Goal: Check status: Check status

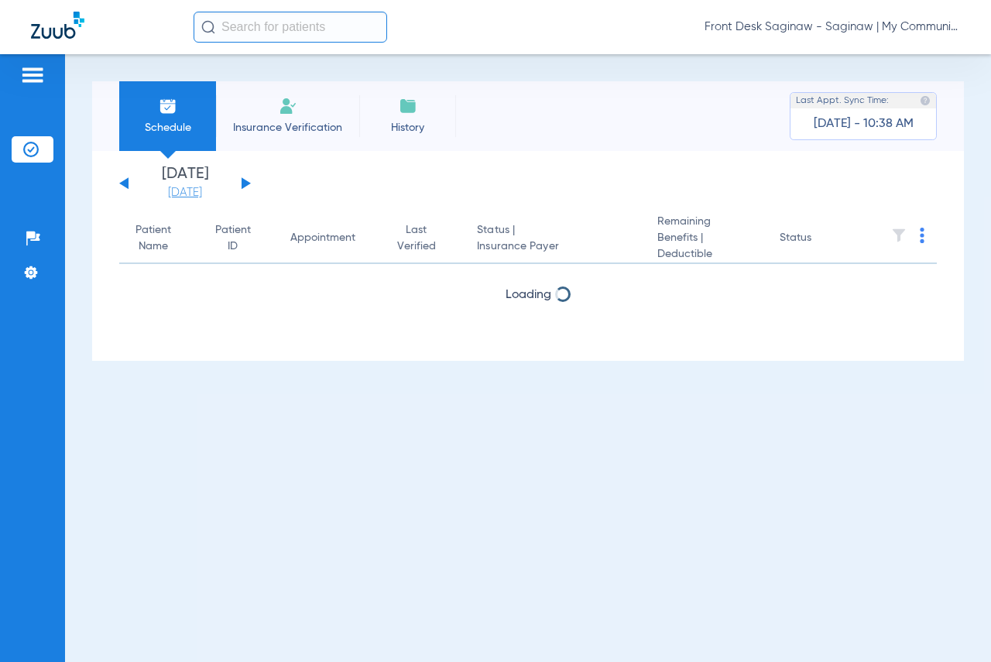
click at [198, 193] on link "[DATE]" at bounding box center [185, 192] width 93 height 15
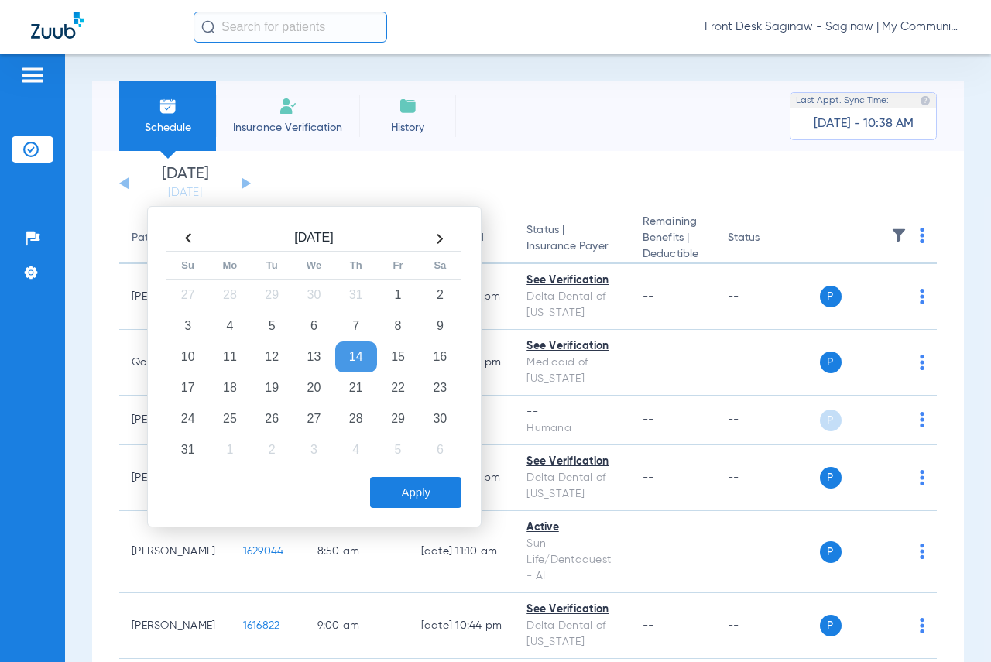
drag, startPoint x: 264, startPoint y: 393, endPoint x: 337, endPoint y: 430, distance: 81.7
click at [267, 393] on td "19" at bounding box center [272, 387] width 42 height 31
click at [428, 488] on button "Apply" at bounding box center [415, 492] width 91 height 31
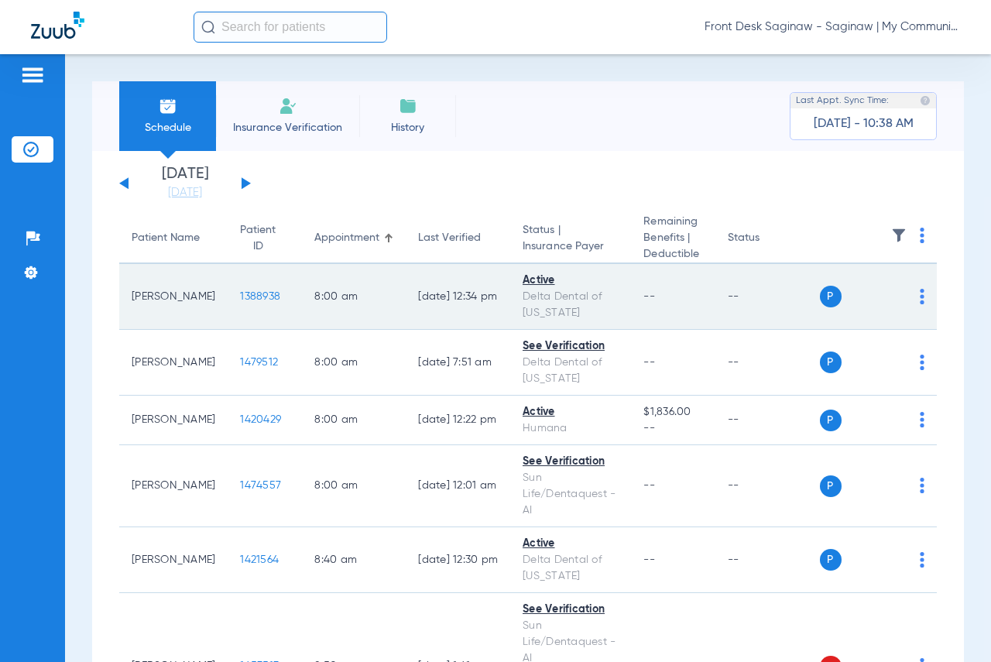
click at [240, 300] on span "1388938" at bounding box center [260, 296] width 40 height 11
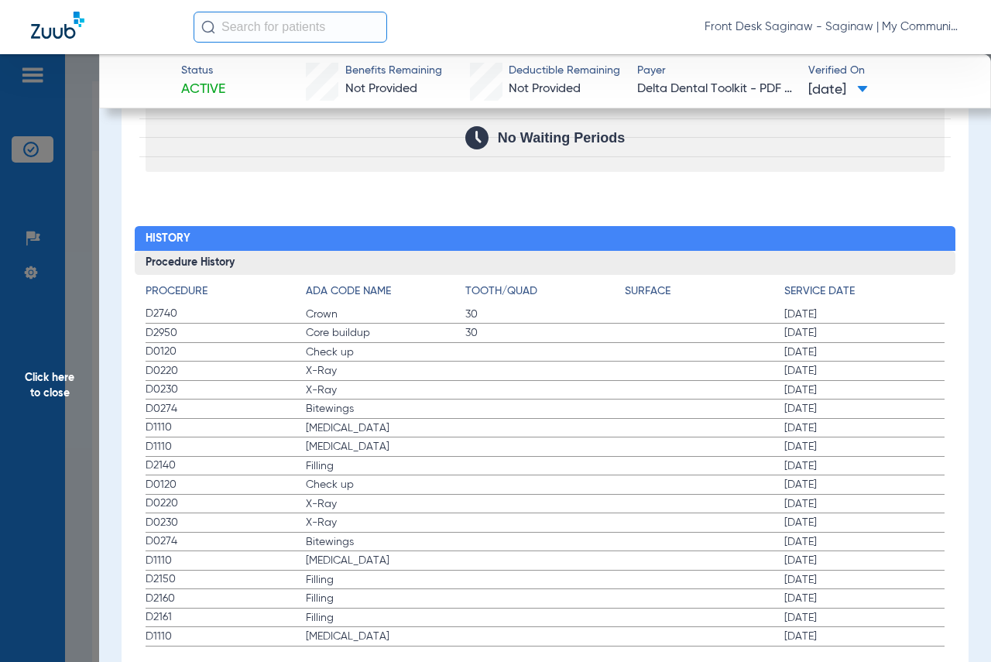
scroll to position [1663, 0]
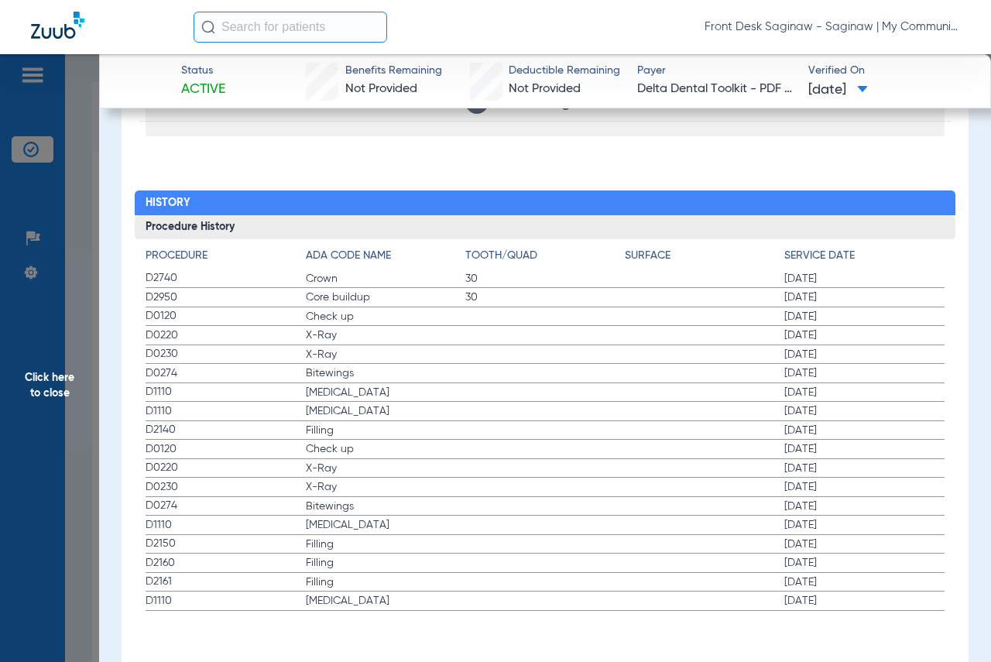
click at [45, 228] on span "Click here to close" at bounding box center [49, 385] width 99 height 662
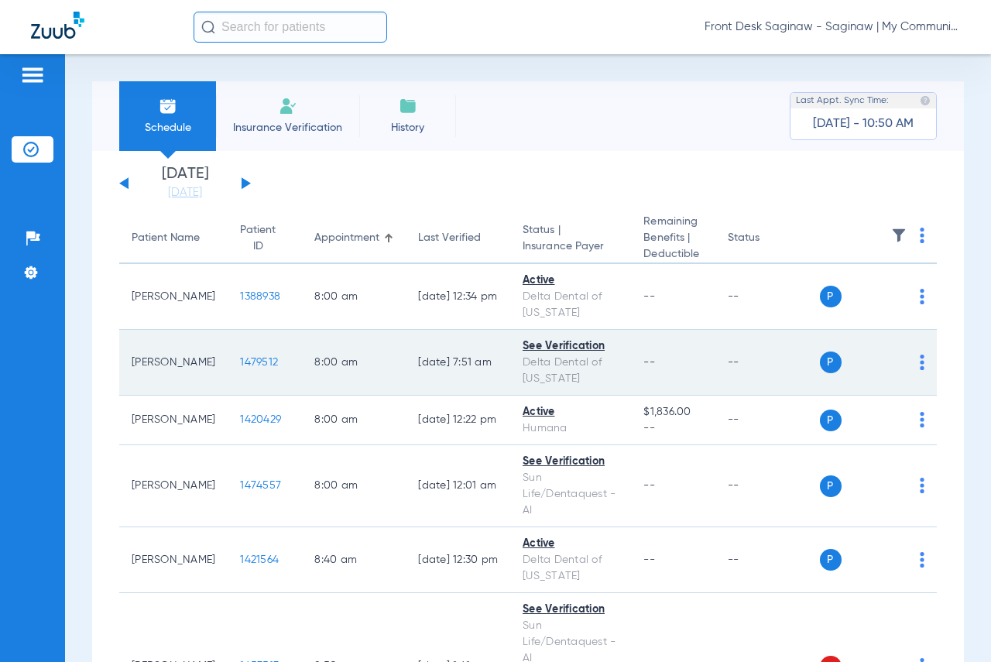
scroll to position [155, 0]
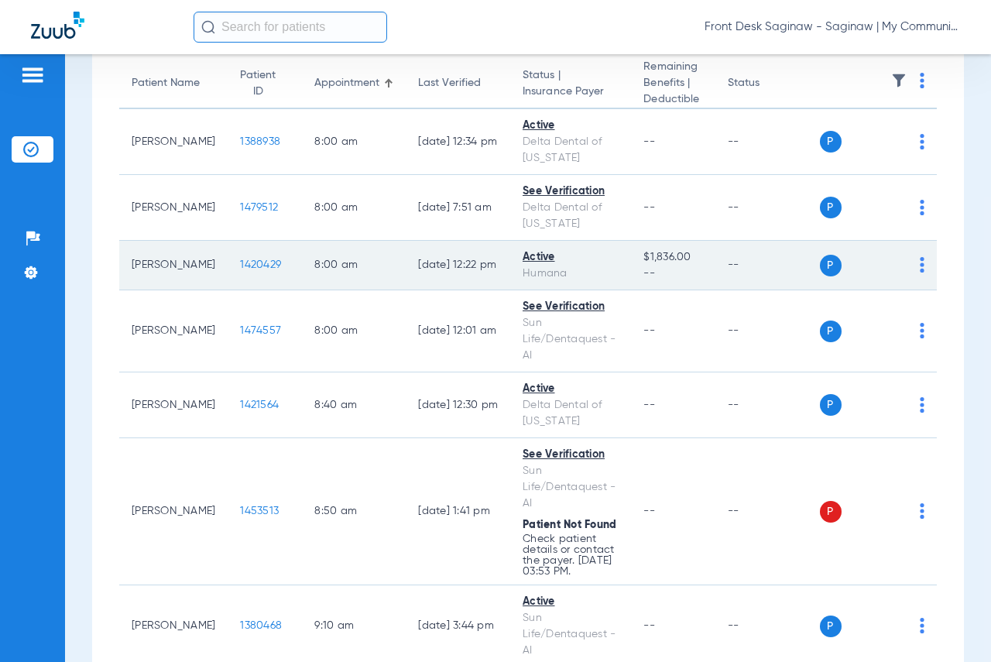
click at [240, 268] on span "1420429" at bounding box center [260, 264] width 41 height 11
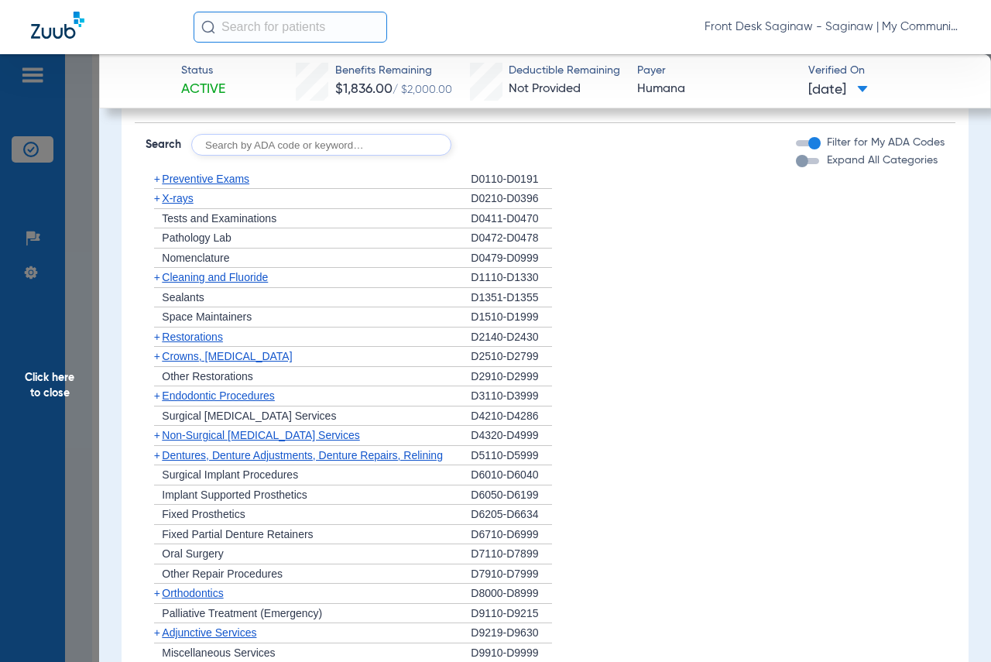
scroll to position [1162, 0]
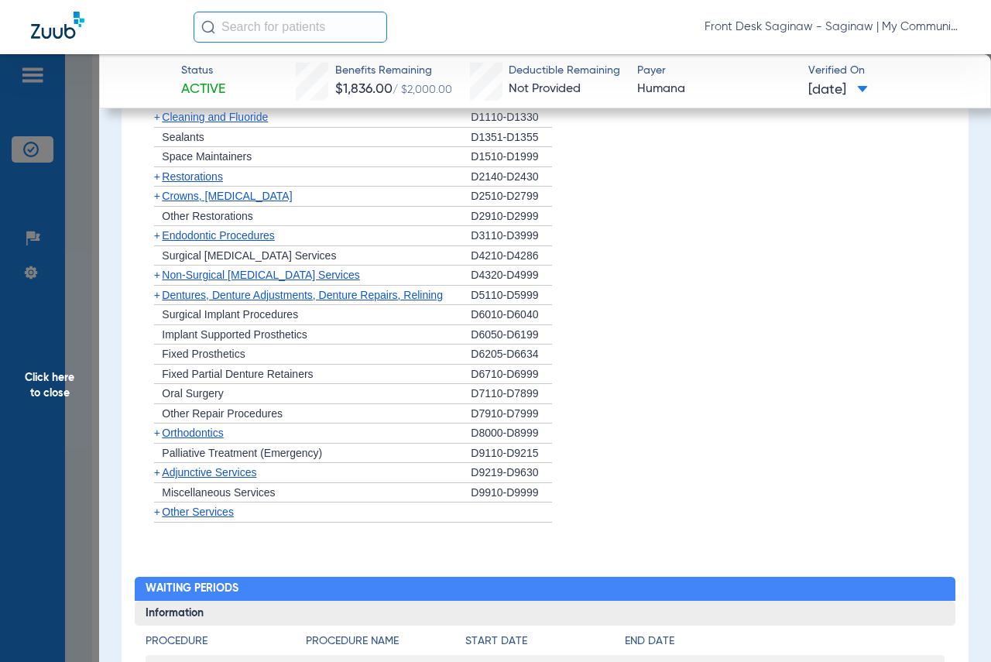
drag, startPoint x: 71, startPoint y: 387, endPoint x: 79, endPoint y: 385, distance: 8.1
click at [71, 388] on span "Click here to close" at bounding box center [49, 385] width 99 height 662
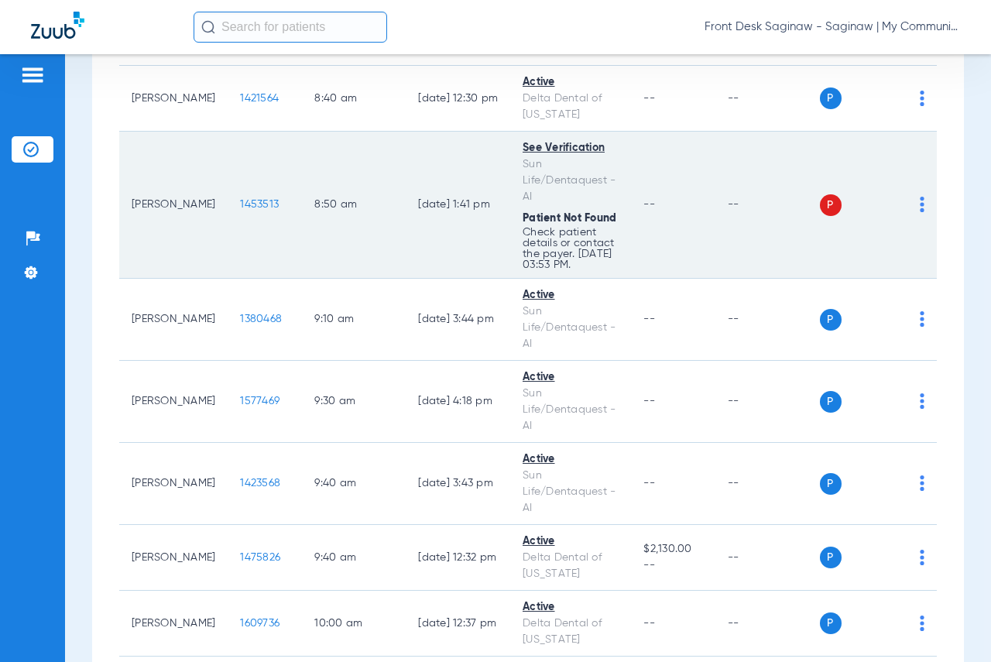
scroll to position [465, 0]
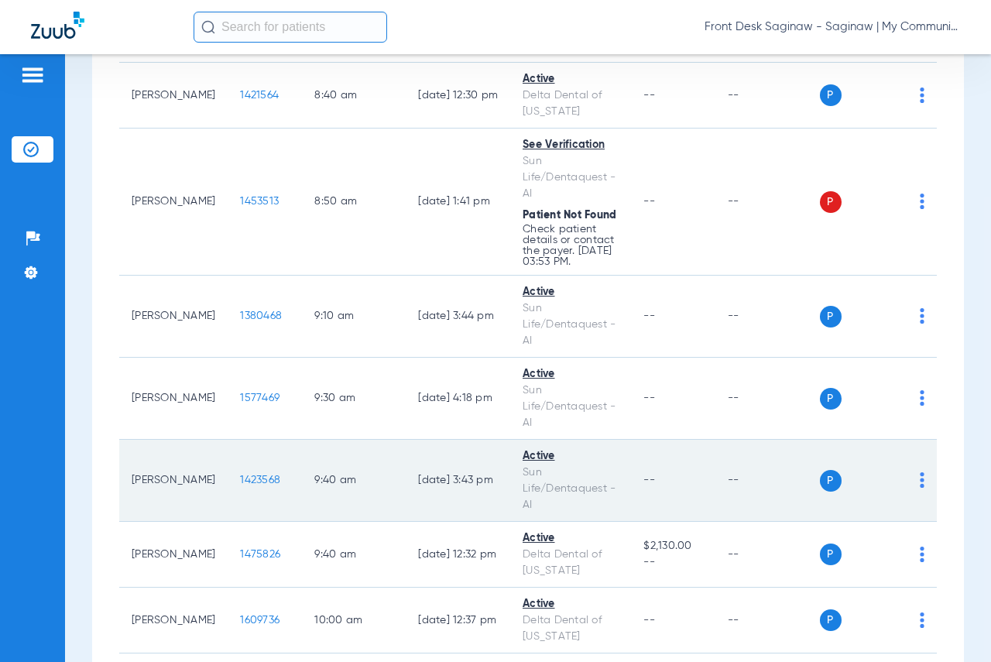
click at [242, 516] on td "1423568" at bounding box center [265, 481] width 74 height 82
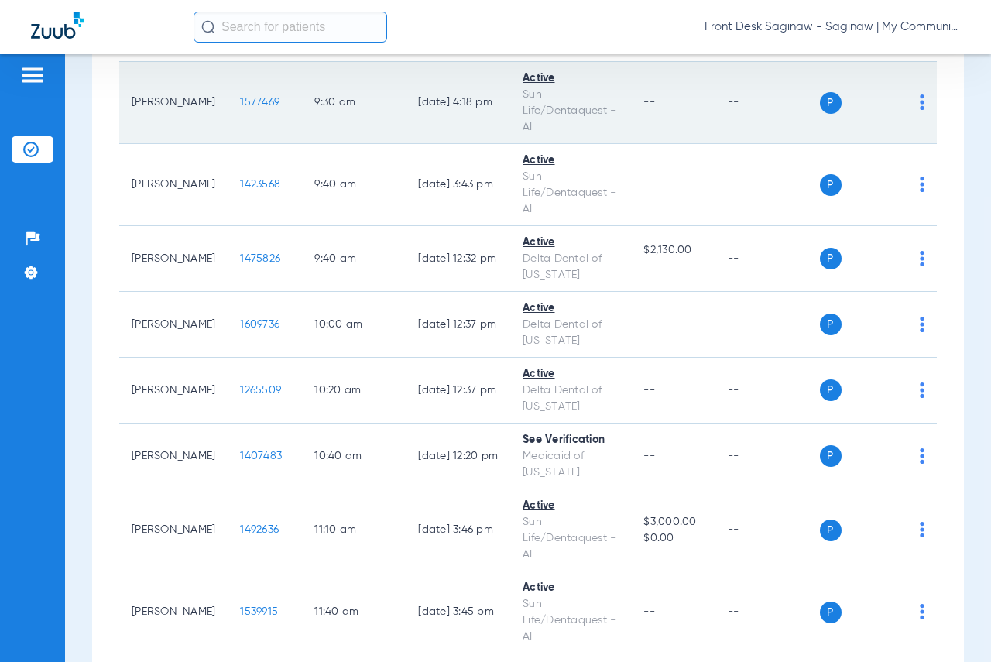
scroll to position [774, 0]
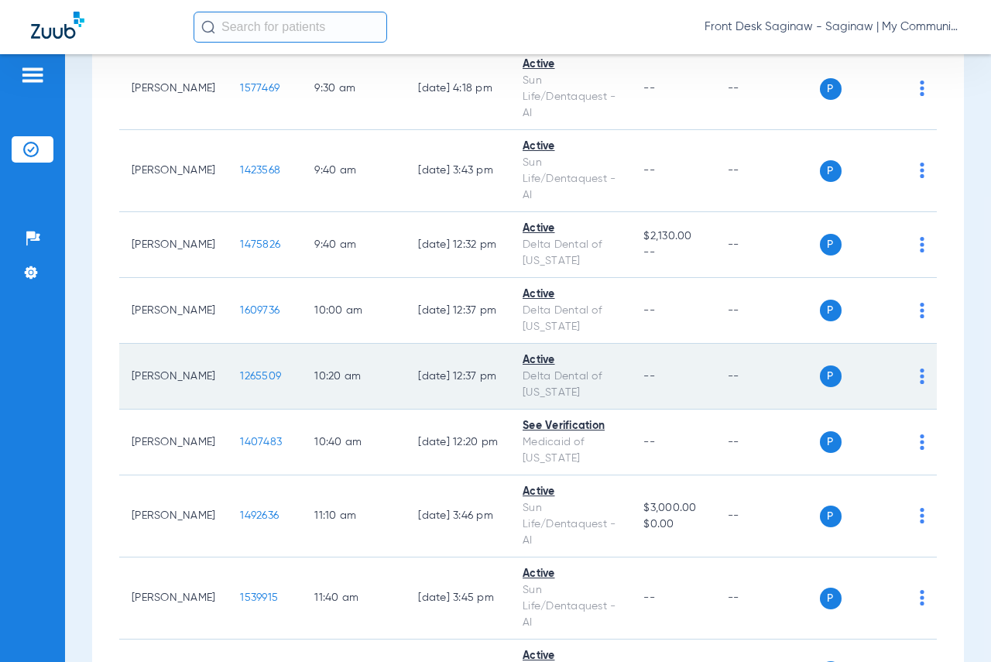
click at [240, 382] on span "1265509" at bounding box center [260, 376] width 41 height 11
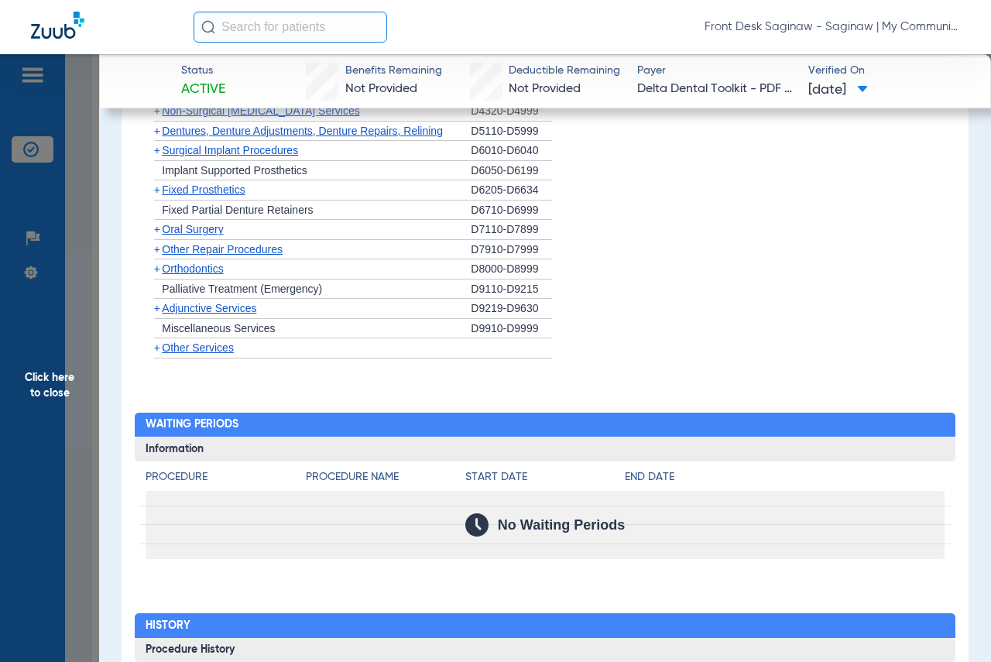
scroll to position [1455, 0]
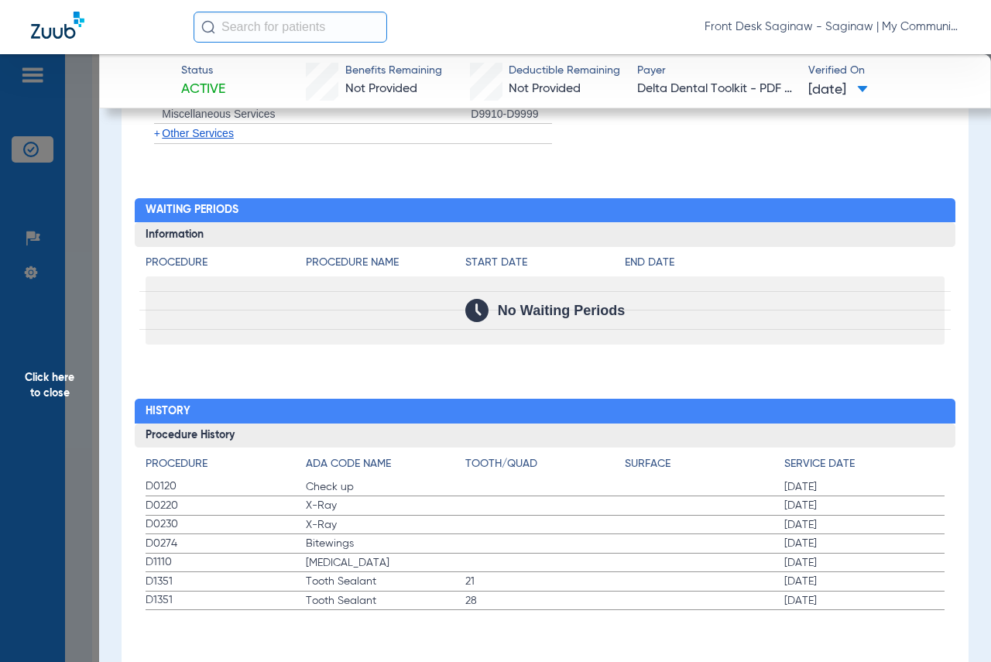
click at [54, 446] on span "Click here to close" at bounding box center [49, 385] width 99 height 662
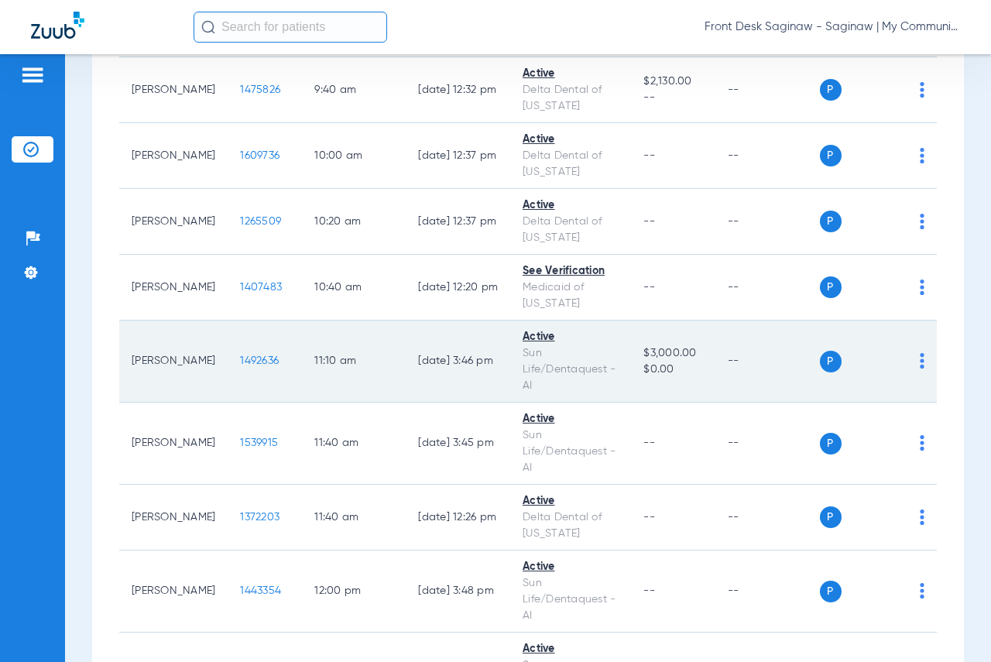
scroll to position [1007, 0]
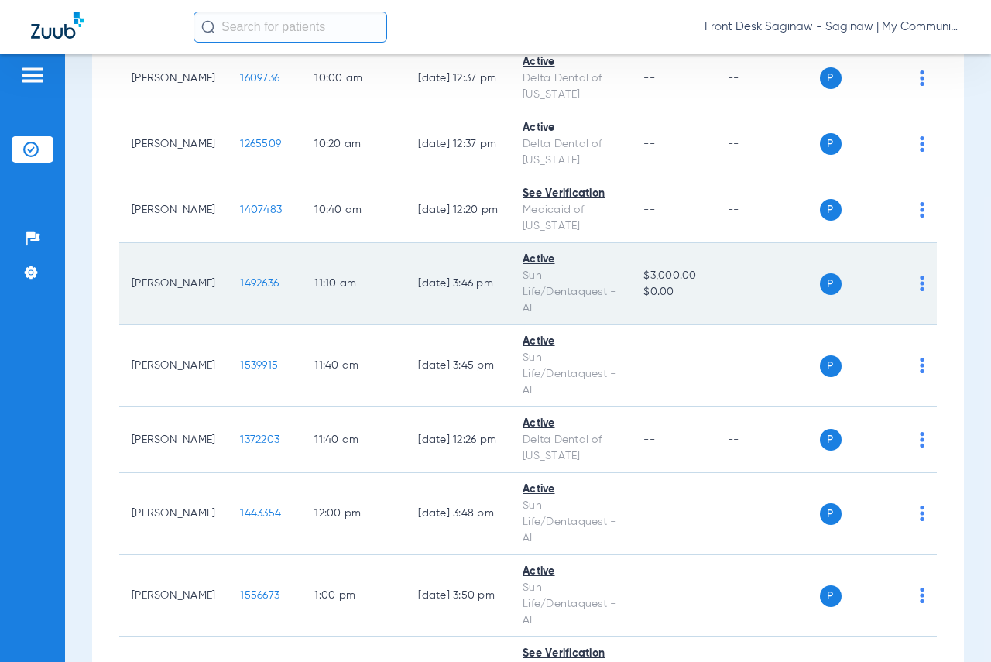
click at [240, 289] on span "1492636" at bounding box center [259, 283] width 39 height 11
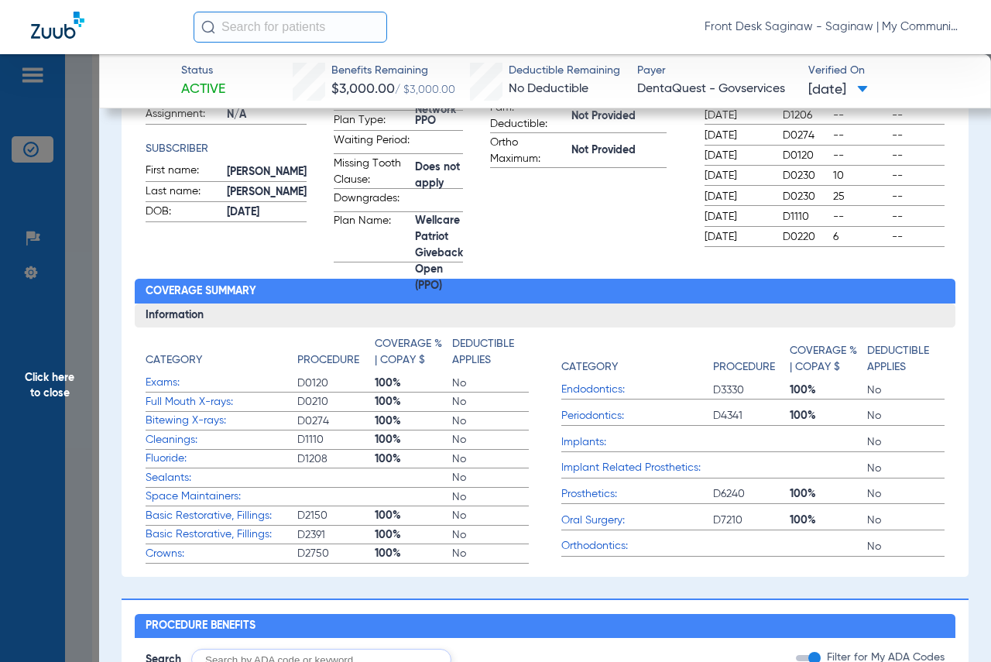
scroll to position [143, 0]
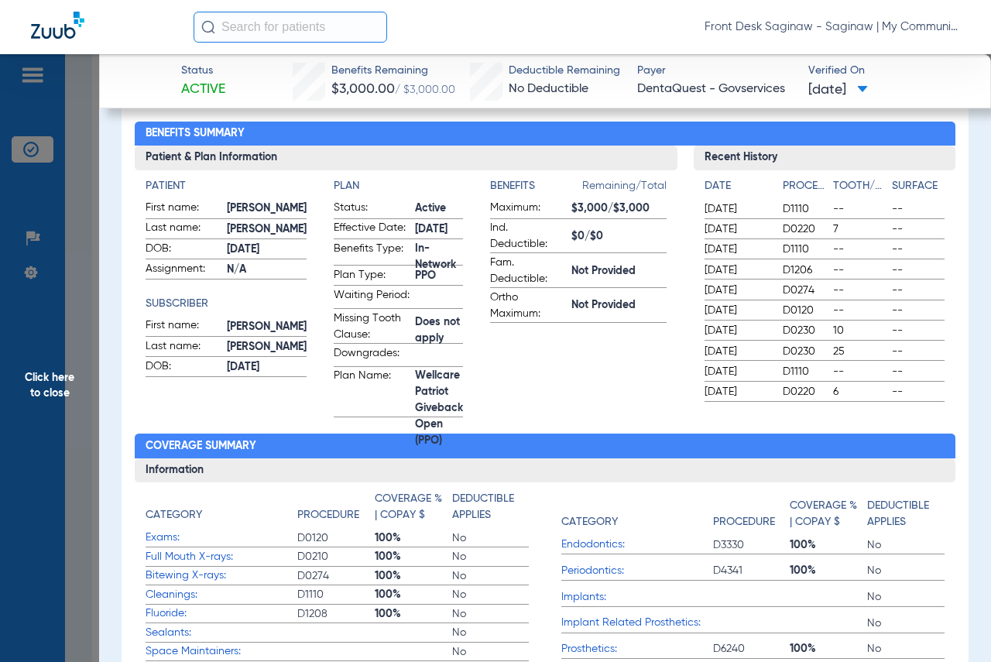
click at [0, 426] on span "Click here to close" at bounding box center [49, 385] width 99 height 662
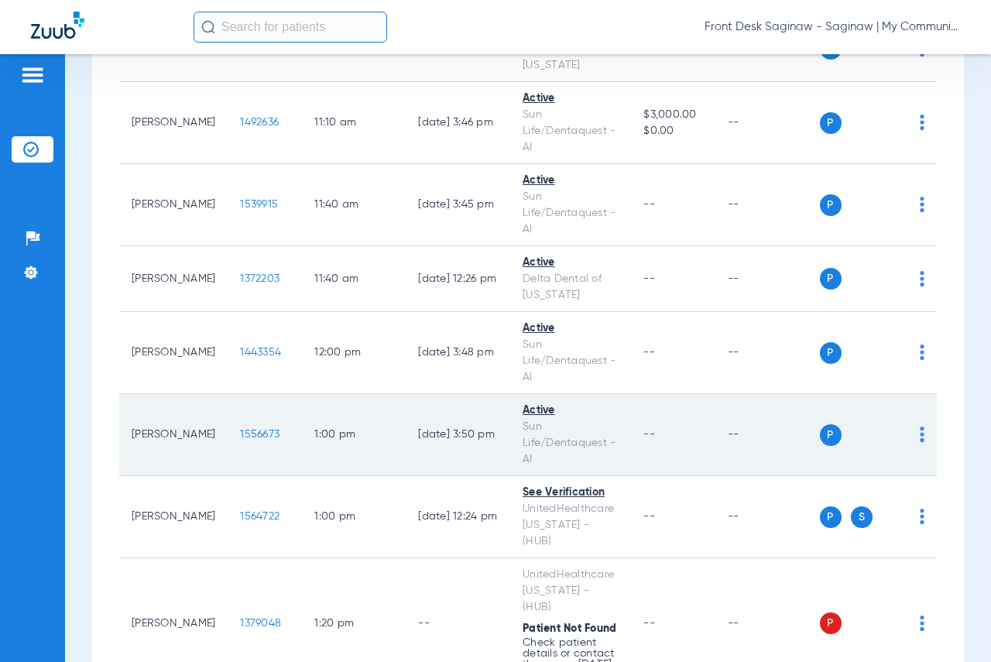
scroll to position [1239, 0]
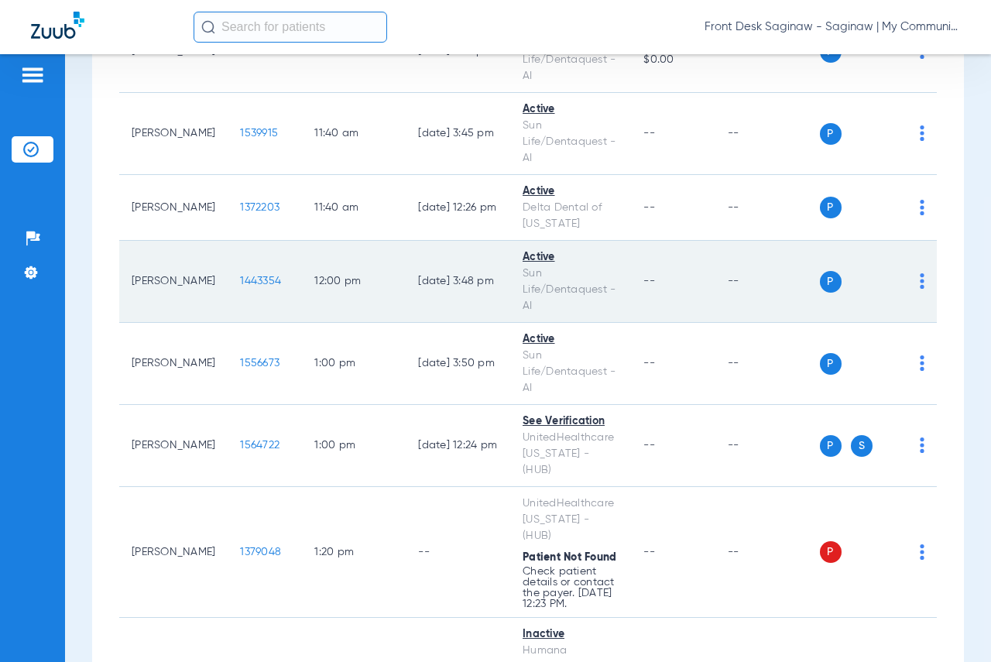
click at [240, 287] on span "1443354" at bounding box center [260, 281] width 41 height 11
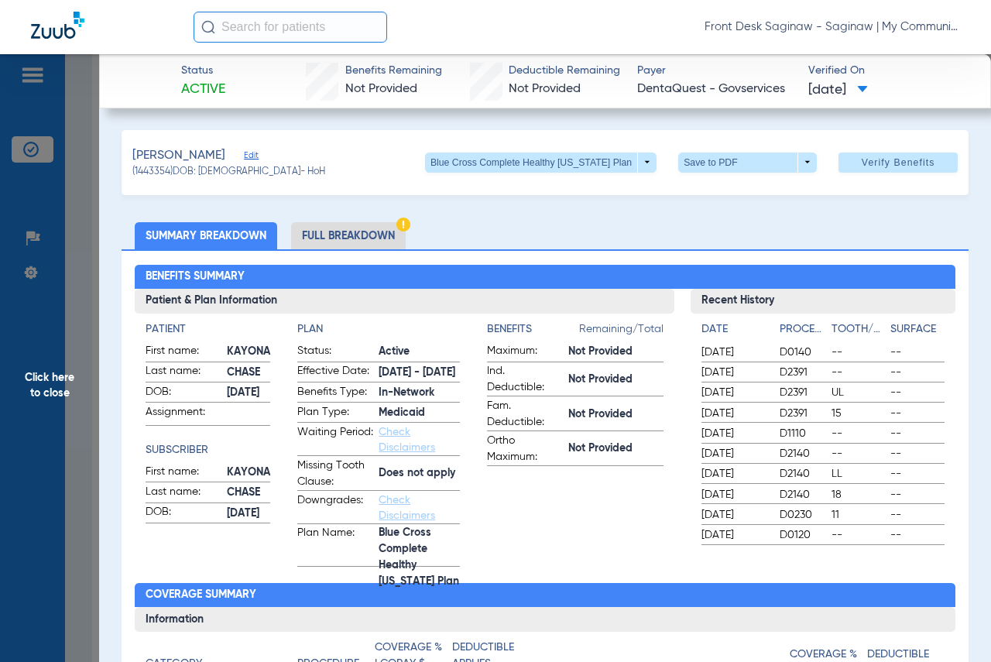
click at [12, 377] on span "Click here to close" at bounding box center [49, 385] width 99 height 662
